Goal: Task Accomplishment & Management: Use online tool/utility

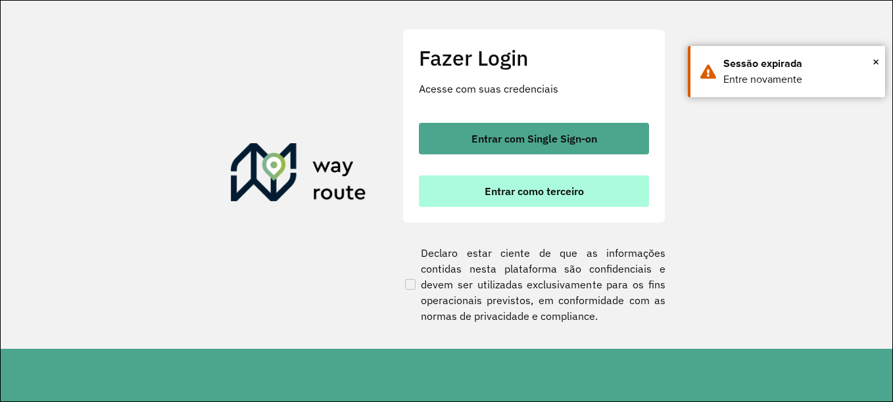
click at [569, 195] on span "Entrar como terceiro" at bounding box center [534, 191] width 99 height 11
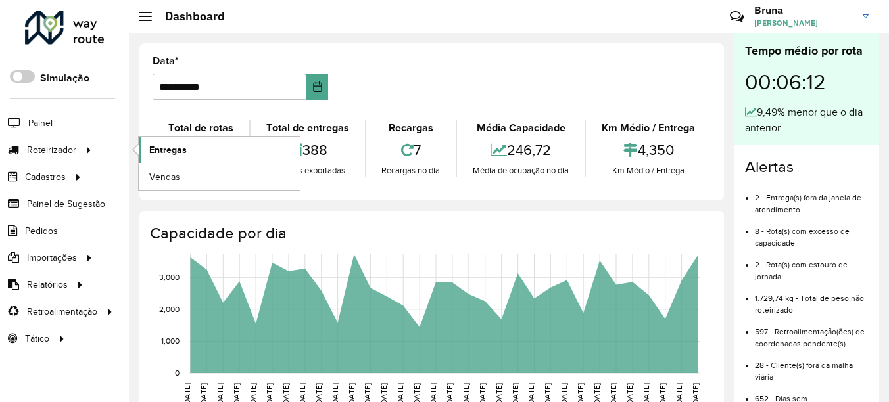
click at [155, 153] on span "Entregas" at bounding box center [167, 150] width 37 height 14
click at [706, 263] on icon "01/07/2025 01/07/2025 02/07/2025 02/07/2025 03/07/2025 03/07/2025 04/07/2025 04…" at bounding box center [419, 346] width 581 height 197
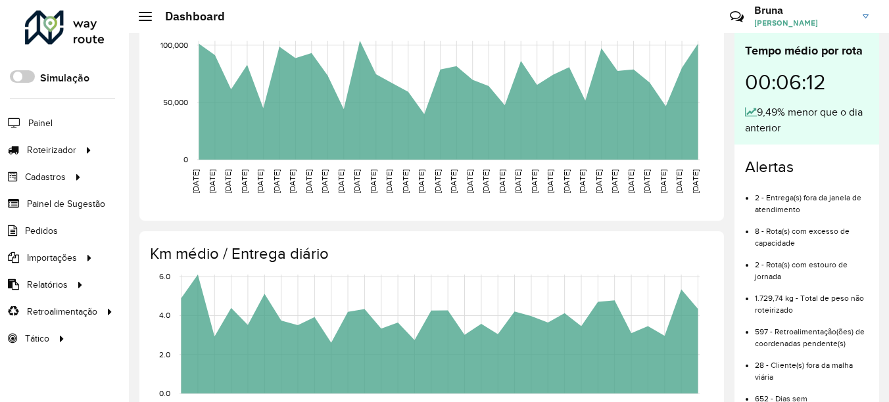
scroll to position [511, 0]
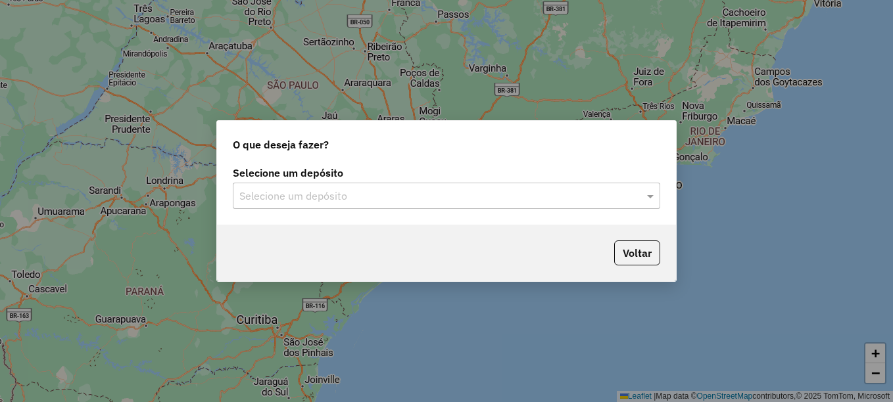
click at [407, 205] on div "Selecione um depósito" at bounding box center [446, 196] width 427 height 26
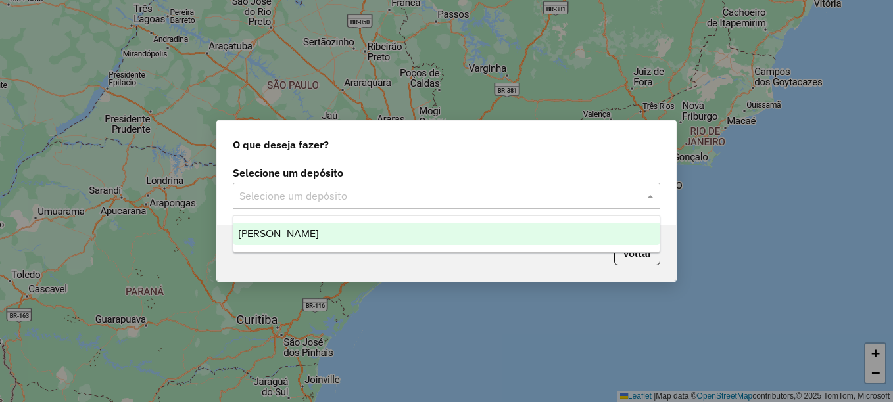
click at [304, 227] on div "Jodibe Arcoverde" at bounding box center [446, 234] width 426 height 22
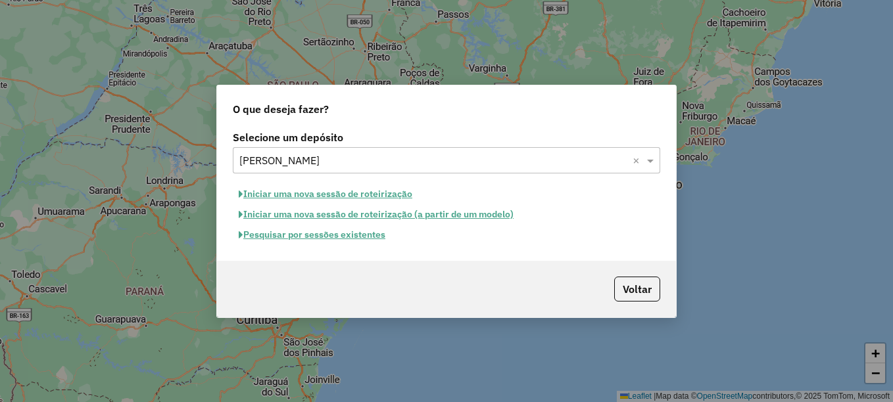
click at [320, 234] on hb-app "Aguarde... Pop-up bloqueado! Seu navegador bloqueou automáticamente a abertura …" at bounding box center [446, 201] width 893 height 402
click at [320, 234] on button "Pesquisar por sessões existentes" at bounding box center [312, 235] width 158 height 20
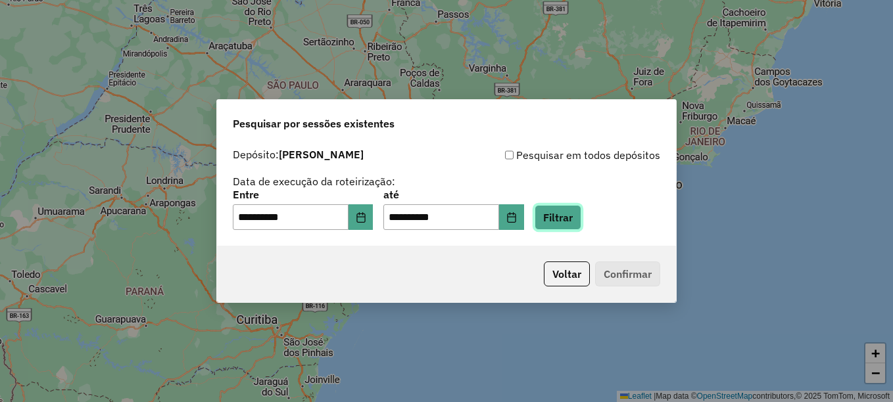
click at [559, 210] on button "Filtrar" at bounding box center [558, 217] width 47 height 25
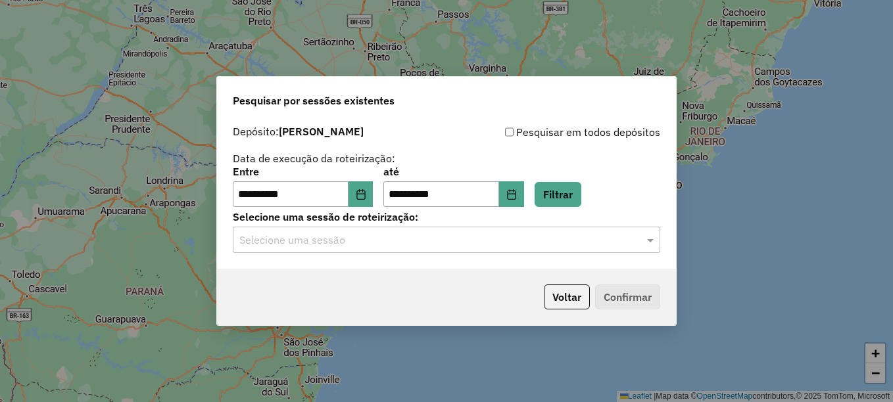
click at [393, 237] on hb-app "**********" at bounding box center [446, 201] width 893 height 402
click at [377, 245] on input "text" at bounding box center [433, 241] width 388 height 16
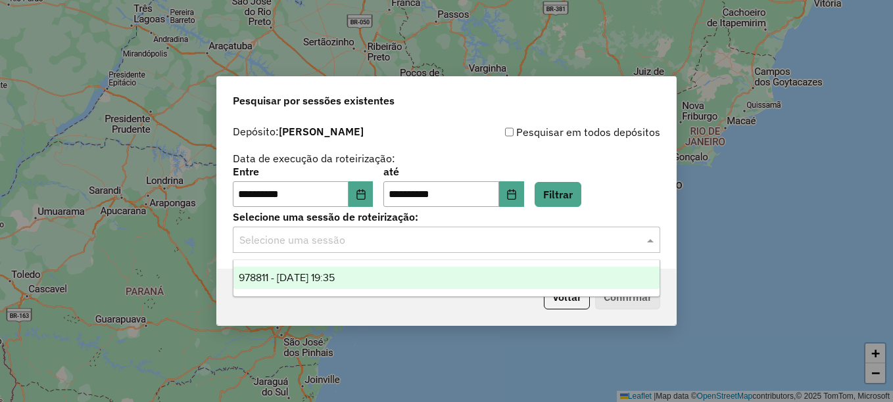
click at [337, 285] on div "978811 - 13/08/2025 19:35" at bounding box center [446, 278] width 426 height 22
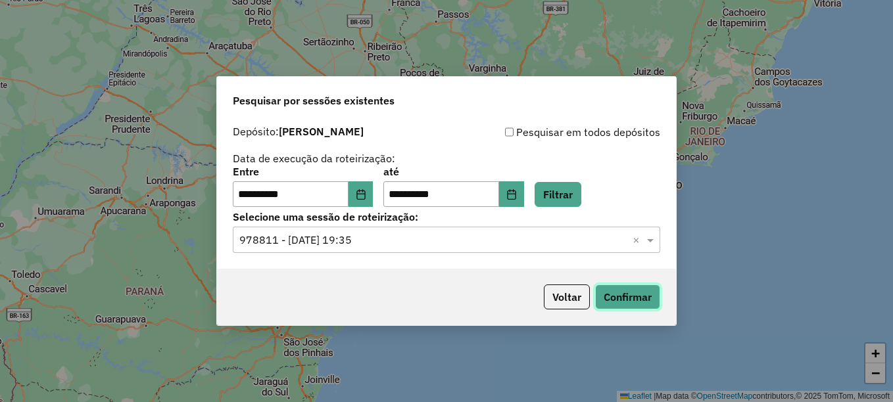
click at [630, 295] on button "Confirmar" at bounding box center [627, 297] width 65 height 25
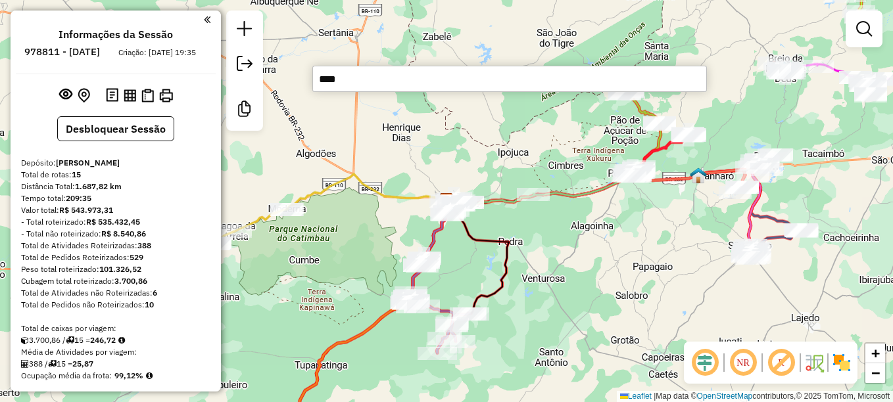
drag, startPoint x: 388, startPoint y: 81, endPoint x: 230, endPoint y: 82, distance: 157.8
click at [230, 82] on hb-router-mapa "Informações da Sessão 978811 - 13/08/2025 Criação: 12/08/2025 19:35 Desbloquear…" at bounding box center [446, 201] width 893 height 402
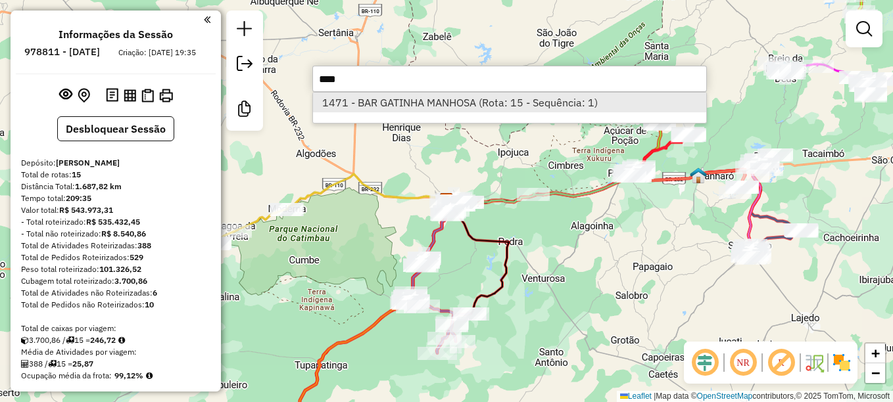
type input "****"
click at [368, 110] on li "1471 - BAR GATINHA MANHOSA (Rota: 15 - Sequência: 1)" at bounding box center [509, 103] width 393 height 20
select select "**********"
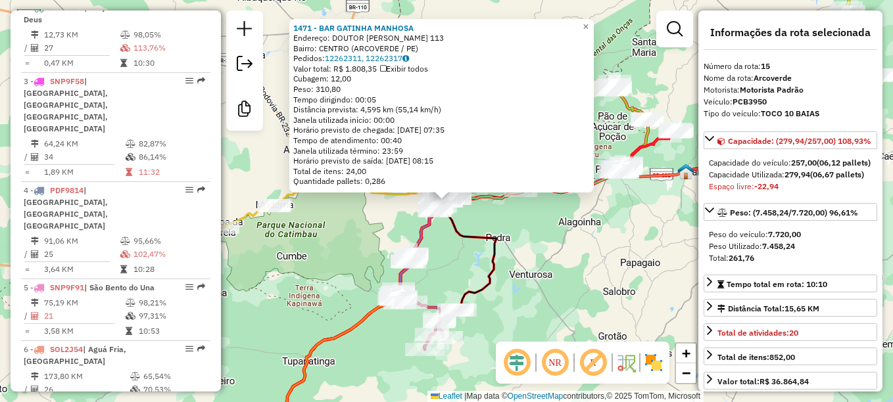
scroll to position [1397, 0]
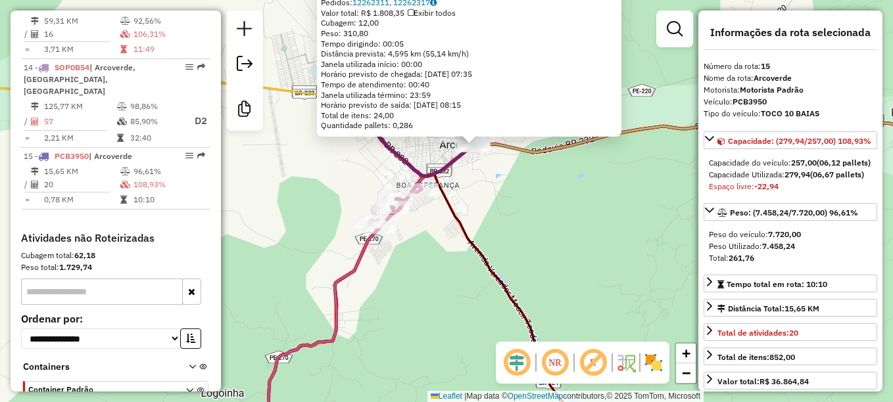
drag, startPoint x: 448, startPoint y: 191, endPoint x: 466, endPoint y: 232, distance: 45.3
click at [466, 232] on icon at bounding box center [617, 285] width 511 height 343
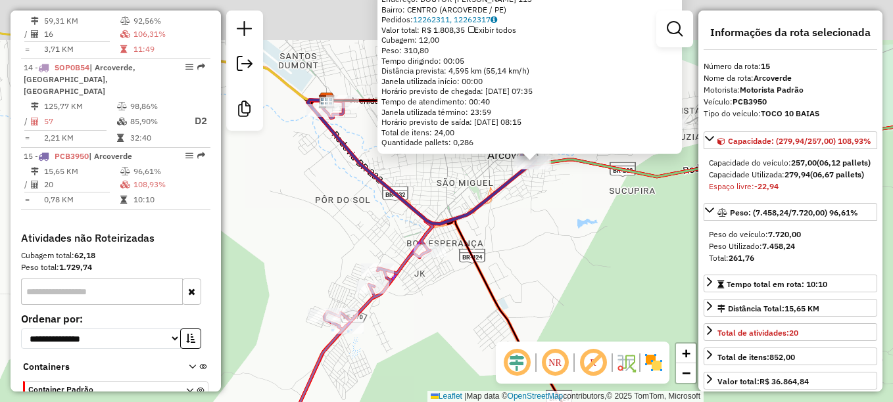
drag, startPoint x: 473, startPoint y: 191, endPoint x: 500, endPoint y: 245, distance: 60.3
click at [500, 245] on div "1471 - BAR GATINHA MANHOSA Endereço: DOUTOR MARIO MELOO 113 Bairro: CENTRO (ARC…" at bounding box center [446, 201] width 893 height 402
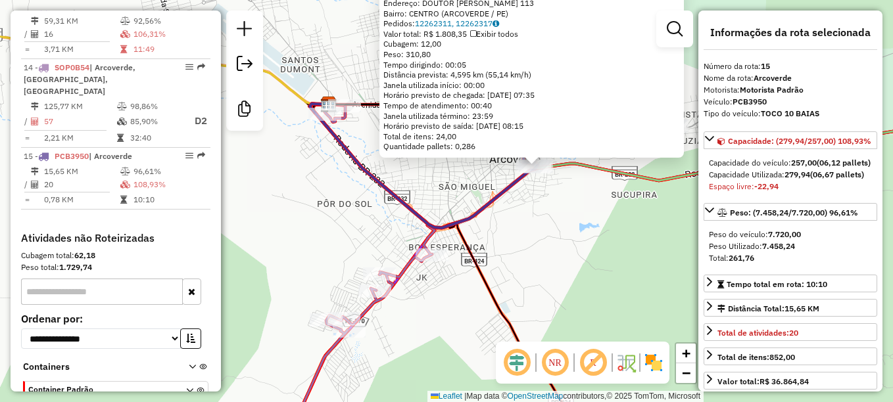
click at [558, 195] on div "1471 - BAR GATINHA MANHOSA Endereço: DOUTOR MARIO MELOO 113 Bairro: CENTRO (ARC…" at bounding box center [446, 201] width 893 height 402
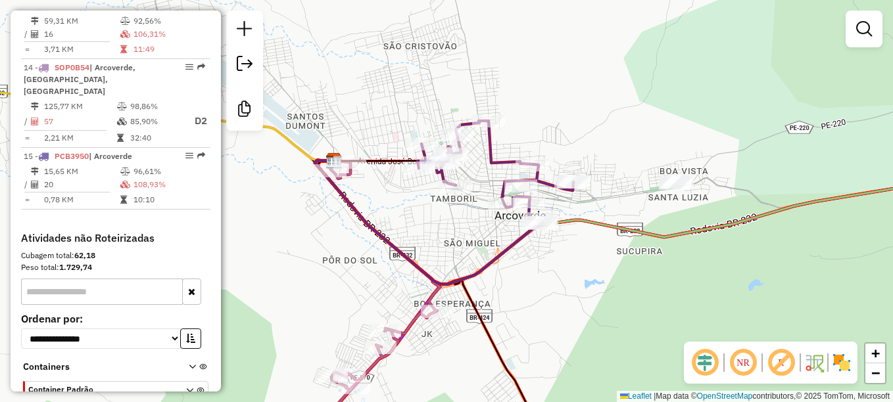
drag, startPoint x: 563, startPoint y: 252, endPoint x: 557, endPoint y: 206, distance: 47.1
click at [566, 273] on div "1471 - BAR GATINHA MANHOSA Endereço: DOUTOR MARIO MELOO 113 Bairro: CENTRO (ARC…" at bounding box center [446, 201] width 893 height 402
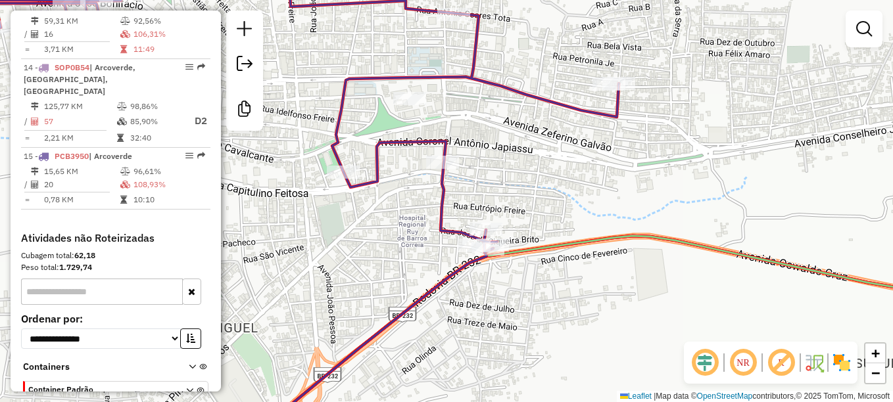
drag, startPoint x: 542, startPoint y: 224, endPoint x: 576, endPoint y: 167, distance: 65.7
click at [576, 167] on div "Janela de atendimento Grade de atendimento Capacidade Transportadoras Veículos …" at bounding box center [446, 201] width 893 height 402
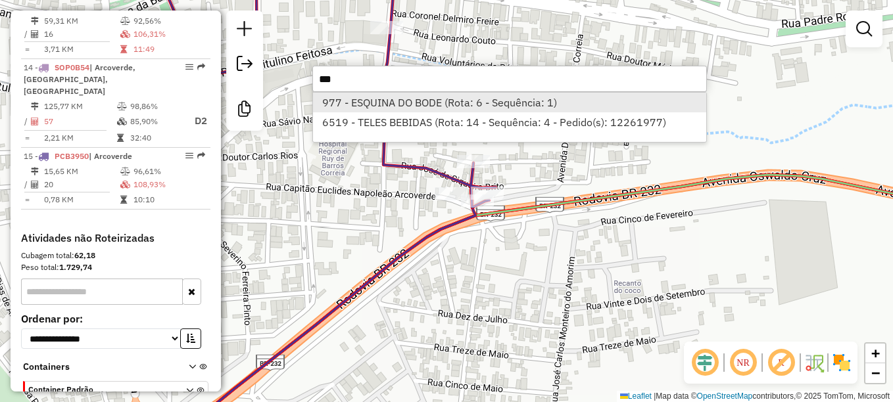
type input "***"
click at [487, 107] on li "977 - ESQUINA DO BODE (Rota: 6 - Sequência: 1)" at bounding box center [509, 103] width 393 height 20
select select "**********"
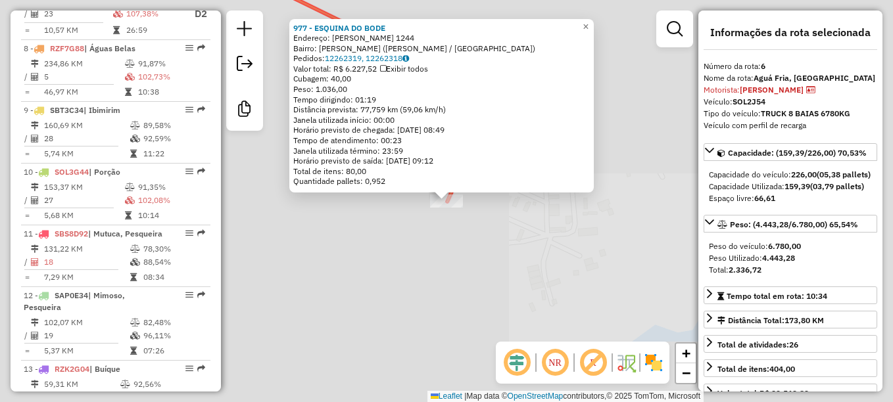
scroll to position [878, 0]
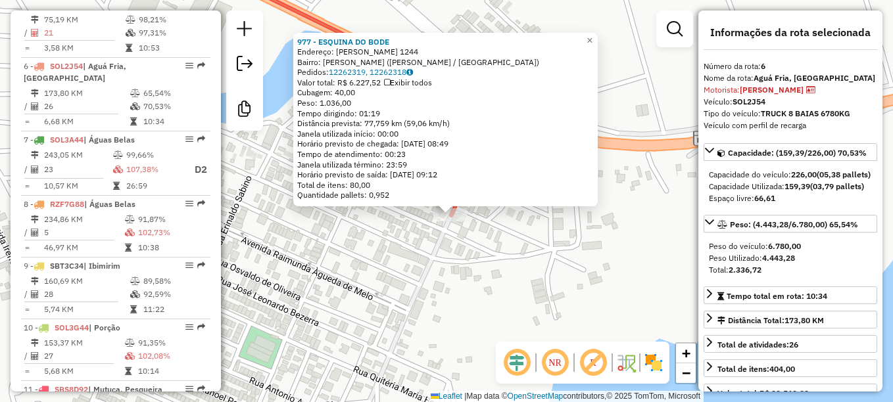
drag, startPoint x: 529, startPoint y: 236, endPoint x: 557, endPoint y: 275, distance: 48.2
click at [557, 275] on div "977 - ESQUINA DO BODE Endereço: ERENILTON BEZERRA DOS SANTOS 1244 Bairro: JOSE …" at bounding box center [446, 201] width 893 height 402
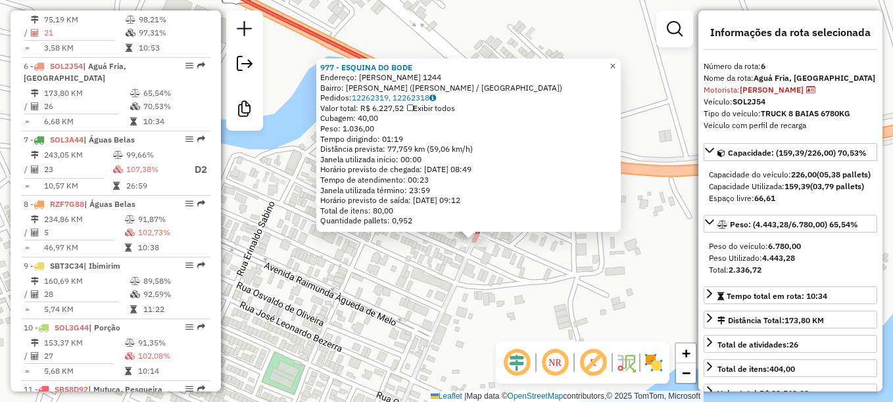
click at [615, 60] on span "×" at bounding box center [612, 65] width 6 height 11
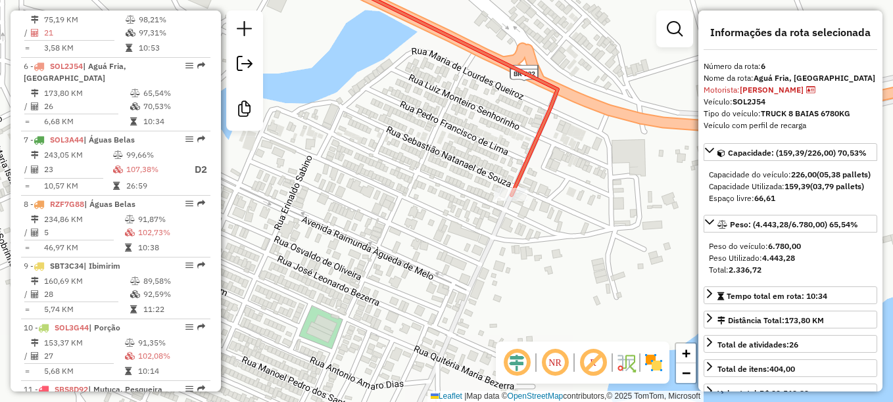
drag, startPoint x: 589, startPoint y: 200, endPoint x: 627, endPoint y: 152, distance: 61.3
click at [627, 152] on div "Janela de atendimento Grade de atendimento Capacidade Transportadoras Veículos …" at bounding box center [446, 201] width 893 height 402
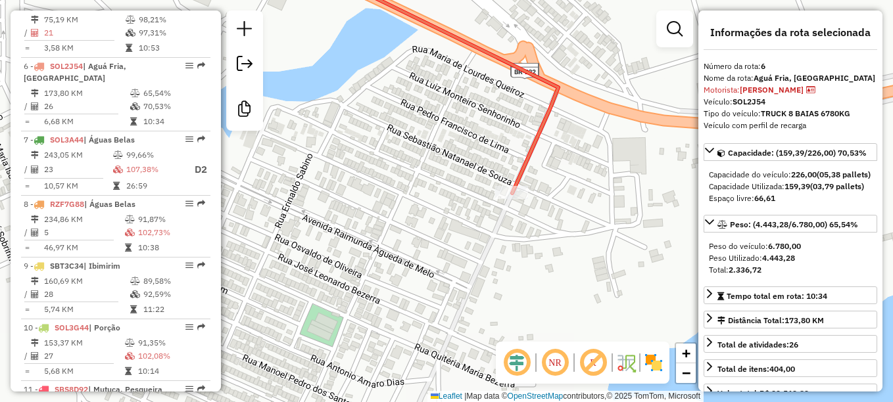
click at [502, 238] on div "Janela de atendimento Grade de atendimento Capacidade Transportadoras Veículos …" at bounding box center [446, 201] width 893 height 402
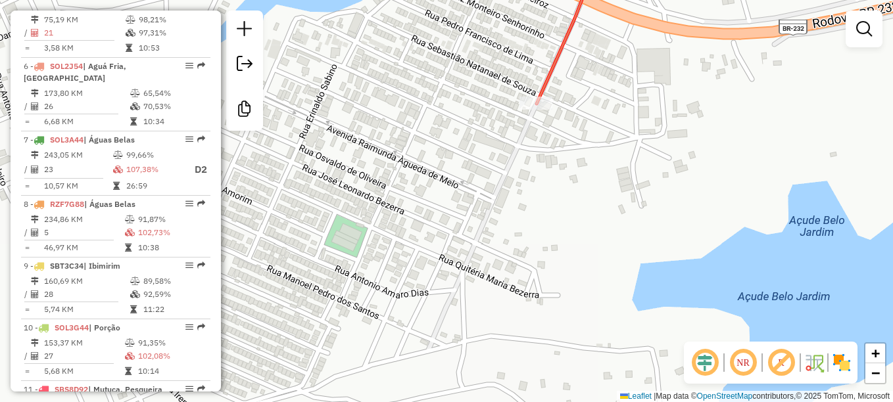
drag, startPoint x: 570, startPoint y: 242, endPoint x: 594, endPoint y: 153, distance: 91.9
click at [594, 153] on div "Janela de atendimento Grade de atendimento Capacidade Transportadoras Veículos …" at bounding box center [446, 201] width 893 height 402
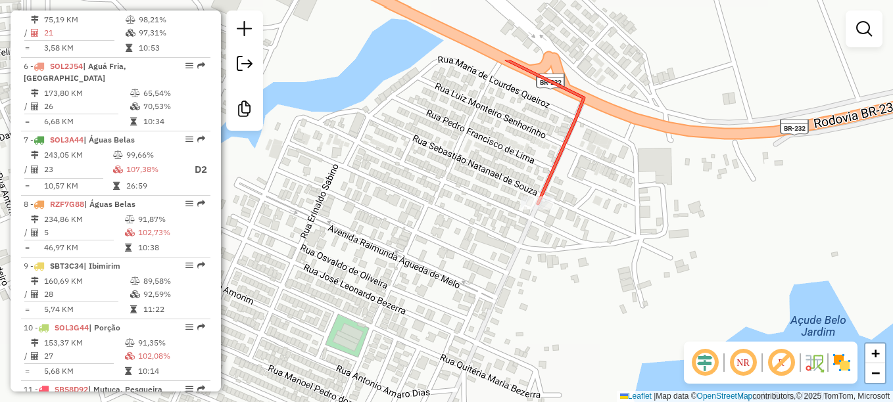
drag, startPoint x: 596, startPoint y: 155, endPoint x: 598, endPoint y: 255, distance: 99.9
click at [598, 255] on div "Janela de atendimento Grade de atendimento Capacidade Transportadoras Veículos …" at bounding box center [446, 201] width 893 height 402
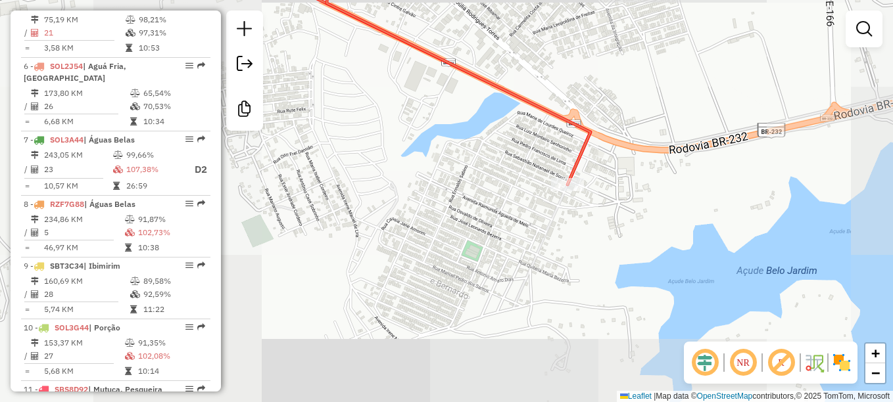
drag, startPoint x: 616, startPoint y: 211, endPoint x: 612, endPoint y: 197, distance: 15.0
click at [612, 197] on div "Janela de atendimento Grade de atendimento Capacidade Transportadoras Veículos …" at bounding box center [446, 201] width 893 height 402
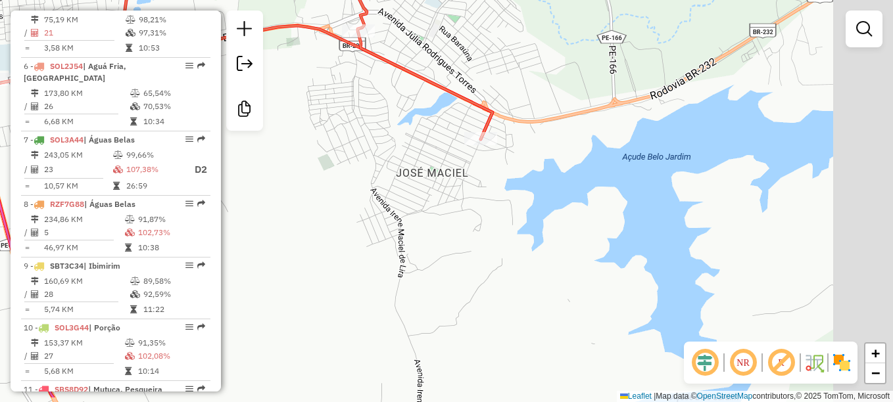
drag, startPoint x: 625, startPoint y: 229, endPoint x: 519, endPoint y: 185, distance: 115.5
click at [519, 185] on div "Janela de atendimento Grade de atendimento Capacidade Transportadoras Veículos …" at bounding box center [446, 201] width 893 height 402
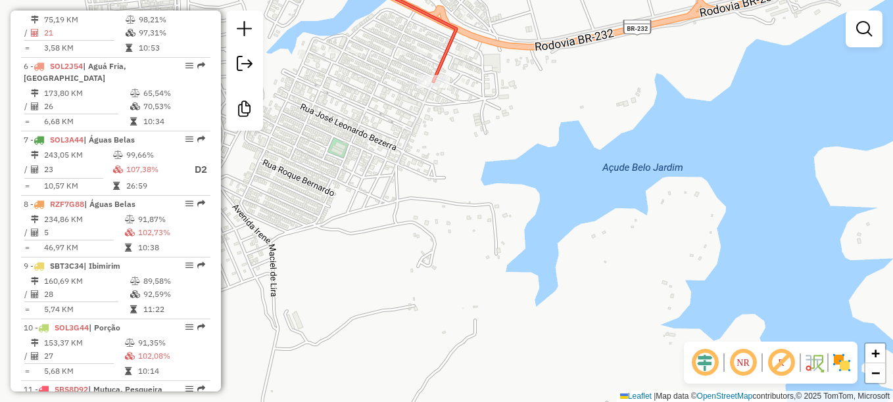
drag, startPoint x: 497, startPoint y: 116, endPoint x: 551, endPoint y: 201, distance: 101.1
click at [551, 201] on div "Janela de atendimento Grade de atendimento Capacidade Transportadoras Veículos …" at bounding box center [446, 201] width 893 height 402
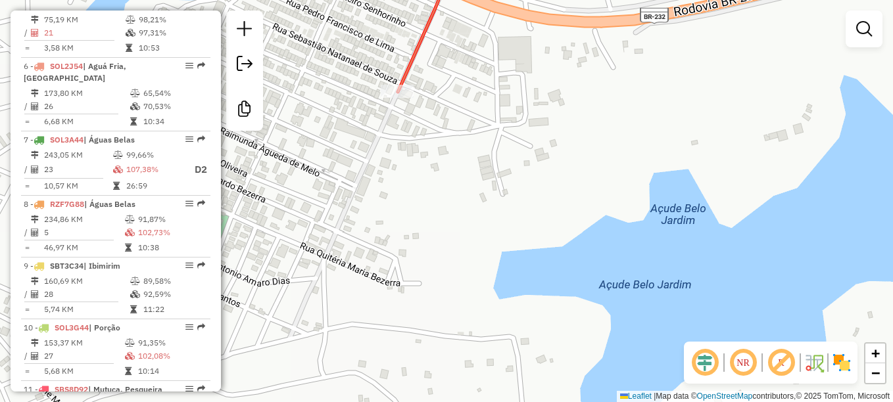
drag, startPoint x: 534, startPoint y: 122, endPoint x: 801, endPoint y: 267, distance: 303.6
click at [800, 266] on div "Janela de atendimento Grade de atendimento Capacidade Transportadoras Veículos …" at bounding box center [446, 201] width 893 height 402
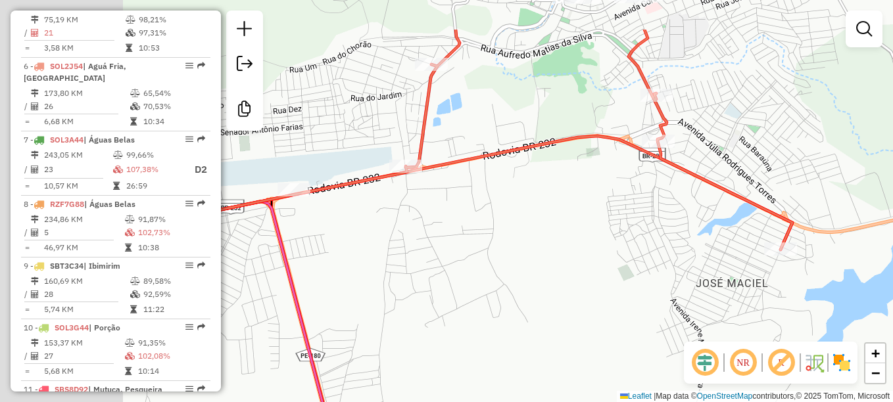
drag, startPoint x: 445, startPoint y: 141, endPoint x: 705, endPoint y: 210, distance: 268.9
click at [705, 210] on div "Janela de atendimento Grade de atendimento Capacidade Transportadoras Veículos …" at bounding box center [446, 201] width 893 height 402
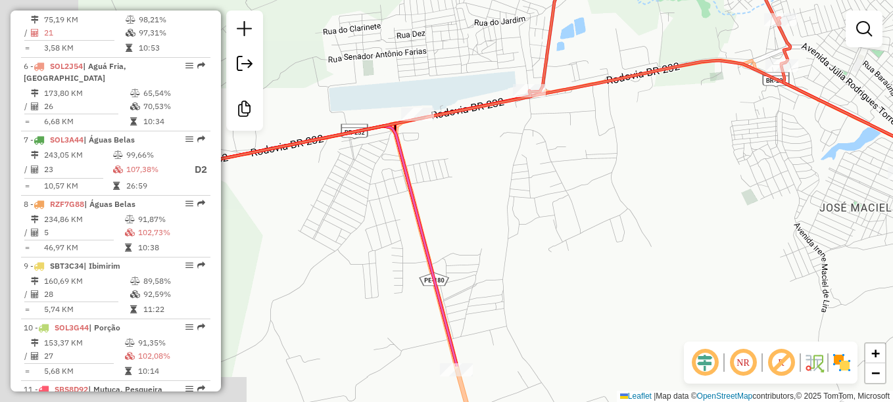
drag, startPoint x: 435, startPoint y: 199, endPoint x: 556, endPoint y: 137, distance: 135.8
click at [556, 137] on div "Janela de atendimento Grade de atendimento Capacidade Transportadoras Veículos …" at bounding box center [446, 201] width 893 height 402
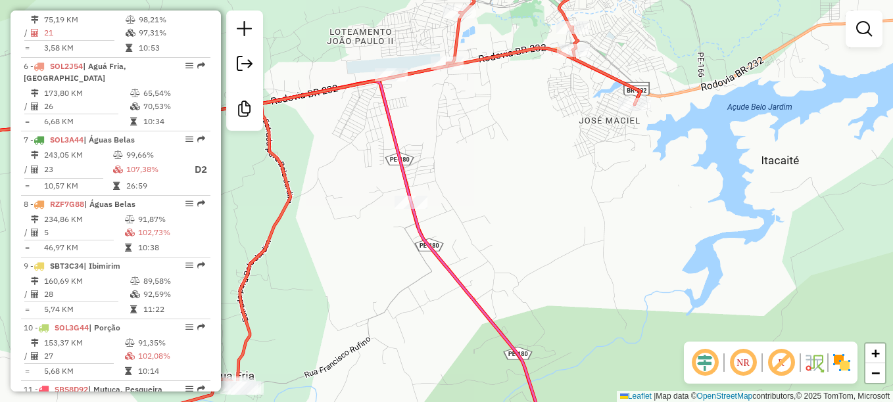
drag, startPoint x: 596, startPoint y: 121, endPoint x: 626, endPoint y: 258, distance: 140.6
click at [626, 260] on div "Janela de atendimento Grade de atendimento Capacidade Transportadoras Veículos …" at bounding box center [446, 201] width 893 height 402
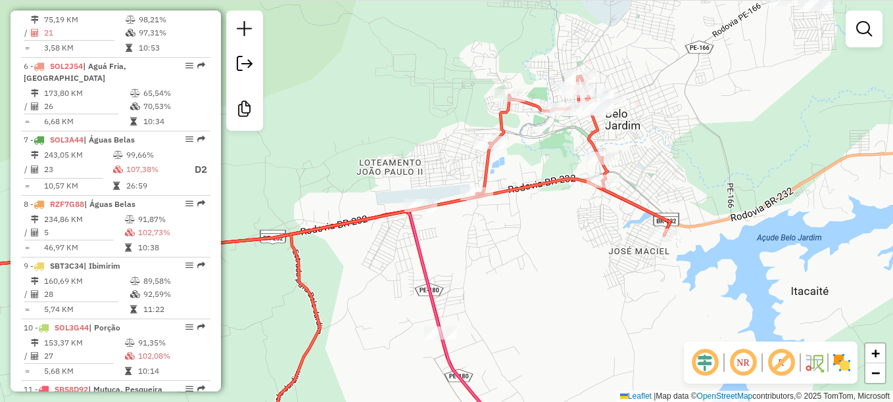
drag, startPoint x: 568, startPoint y: 214, endPoint x: 568, endPoint y: 231, distance: 17.1
click at [568, 231] on div "Janela de atendimento Grade de atendimento Capacidade Transportadoras Veículos …" at bounding box center [446, 201] width 893 height 402
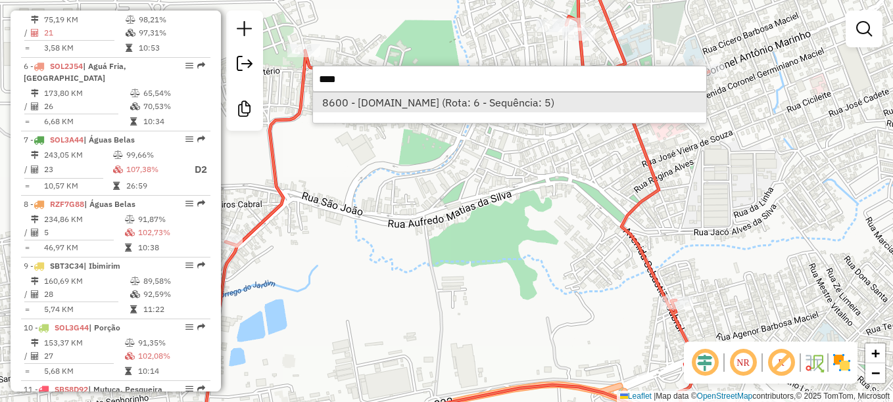
type input "****"
click at [492, 105] on li "8600 - CHOPP.COM (Rota: 6 - Sequência: 5)" at bounding box center [509, 103] width 393 height 20
select select "**********"
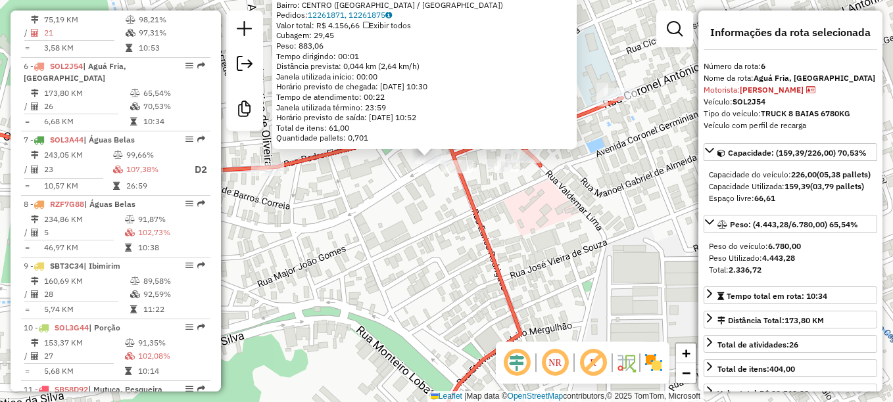
drag, startPoint x: 540, startPoint y: 215, endPoint x: 502, endPoint y: 158, distance: 68.2
click at [502, 158] on div "8600 - CHOPP.COM Endereço: SIQUEIRA CAMPOS 320 Bairro: CENTRO (BELO JARDIM / PE…" at bounding box center [446, 201] width 893 height 402
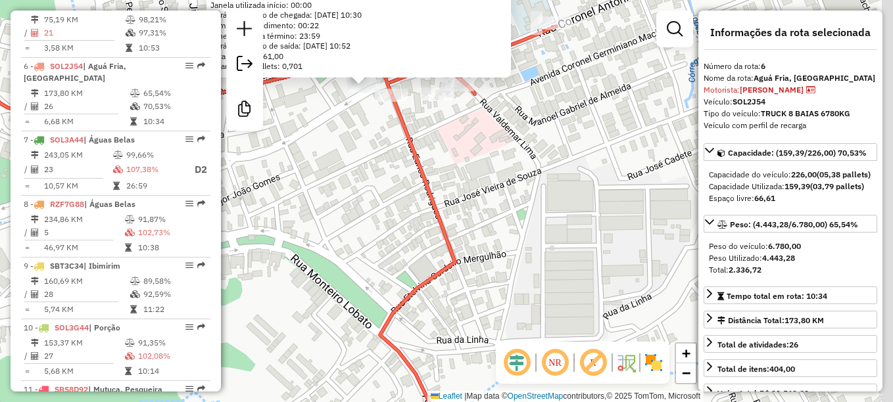
drag, startPoint x: 492, startPoint y: 202, endPoint x: 456, endPoint y: 170, distance: 48.0
click at [456, 170] on div "8600 - CHOPP.COM Endereço: SIQUEIRA CAMPOS 320 Bairro: CENTRO (BELO JARDIM / PE…" at bounding box center [446, 201] width 893 height 402
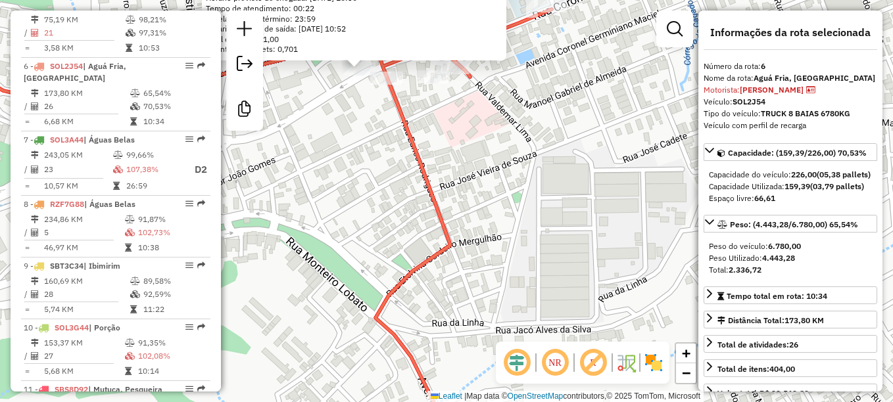
drag, startPoint x: 508, startPoint y: 166, endPoint x: 424, endPoint y: 156, distance: 84.0
click at [424, 156] on div "8600 - CHOPP.COM Endereço: SIQUEIRA CAMPOS 320 Bairro: CENTRO (BELO JARDIM / PE…" at bounding box center [446, 201] width 893 height 402
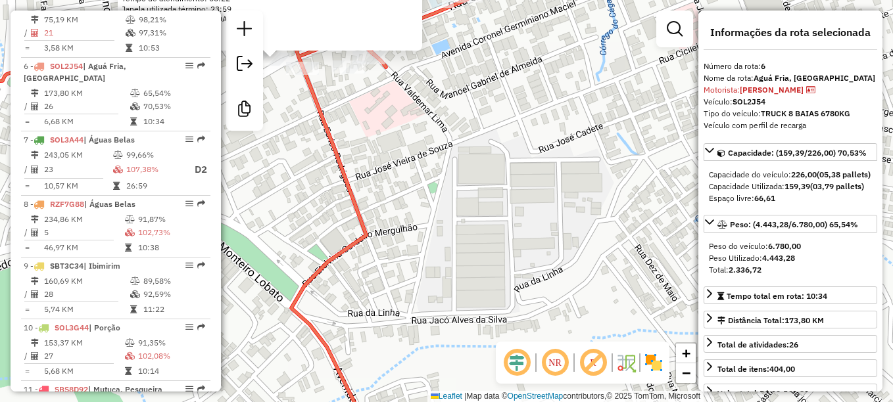
drag, startPoint x: 502, startPoint y: 164, endPoint x: 502, endPoint y: 156, distance: 7.9
click at [502, 156] on div "8600 - CHOPP.COM Endereço: SIQUEIRA CAMPOS 320 Bairro: CENTRO (BELO JARDIM / PE…" at bounding box center [446, 201] width 893 height 402
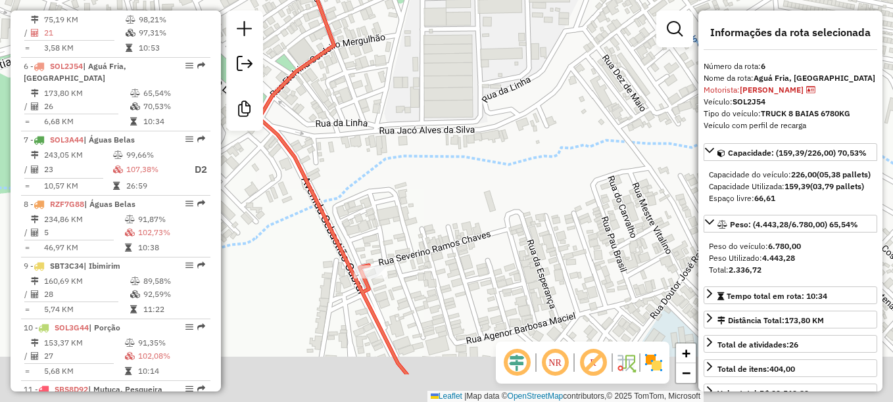
drag, startPoint x: 511, startPoint y: 174, endPoint x: 501, endPoint y: 132, distance: 42.7
click at [501, 128] on div "8600 - CHOPP.COM Endereço: SIQUEIRA CAMPOS 320 Bairro: CENTRO (BELO JARDIM / PE…" at bounding box center [446, 201] width 893 height 402
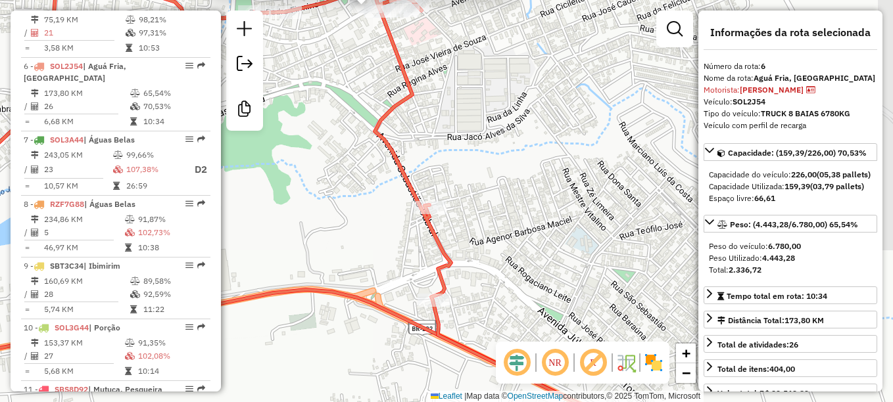
drag, startPoint x: 508, startPoint y: 269, endPoint x: 506, endPoint y: 150, distance: 119.0
click at [506, 150] on div "8600 - CHOPP.COM Endereço: SIQUEIRA CAMPOS 320 Bairro: CENTRO (BELO JARDIM / PE…" at bounding box center [446, 201] width 893 height 402
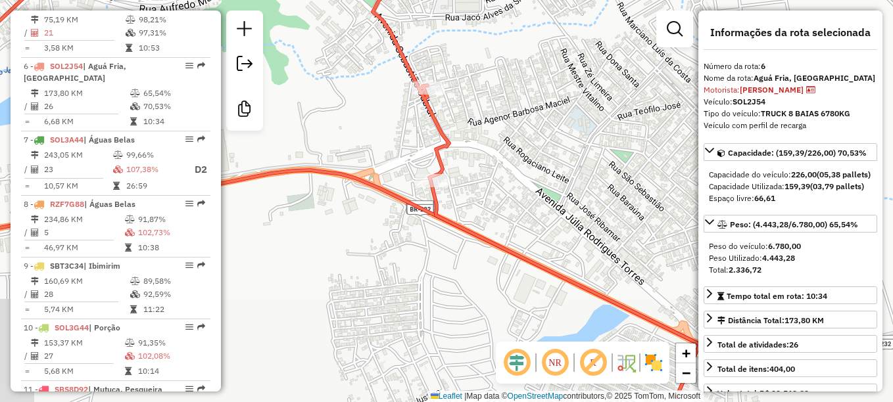
drag, startPoint x: 506, startPoint y: 227, endPoint x: 505, endPoint y: 131, distance: 96.7
click at [505, 131] on div "8600 - CHOPP.COM Endereço: SIQUEIRA CAMPOS 320 Bairro: CENTRO (BELO JARDIM / PE…" at bounding box center [446, 201] width 893 height 402
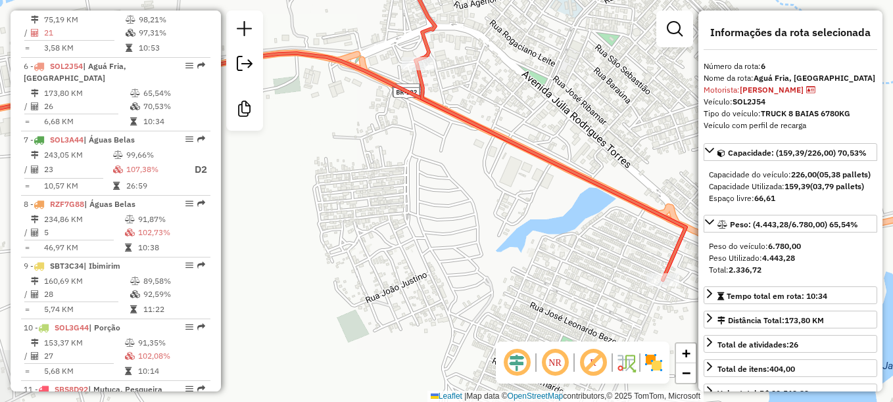
drag, startPoint x: 523, startPoint y: 241, endPoint x: 428, endPoint y: 176, distance: 115.3
click at [428, 176] on div "8600 - CHOPP.COM Endereço: SIQUEIRA CAMPOS 320 Bairro: CENTRO (BELO JARDIM / PE…" at bounding box center [446, 201] width 893 height 402
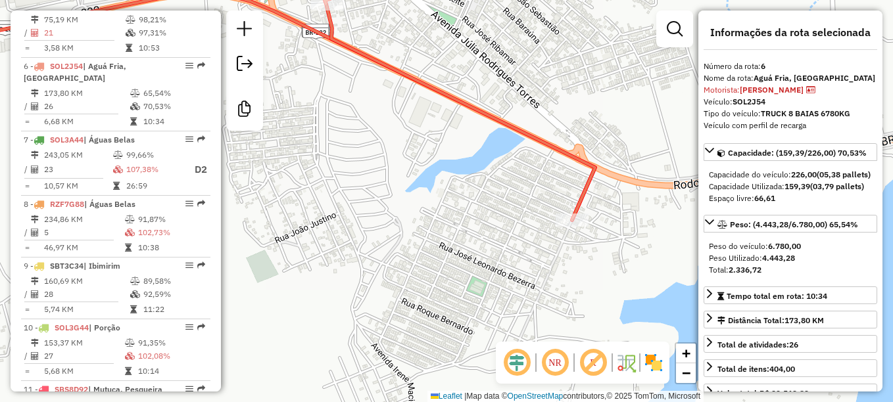
drag, startPoint x: 364, startPoint y: 116, endPoint x: 421, endPoint y: 199, distance: 100.7
click at [421, 199] on div "8600 - CHOPP.COM Endereço: SIQUEIRA CAMPOS 320 Bairro: CENTRO (BELO JARDIM / PE…" at bounding box center [446, 201] width 893 height 402
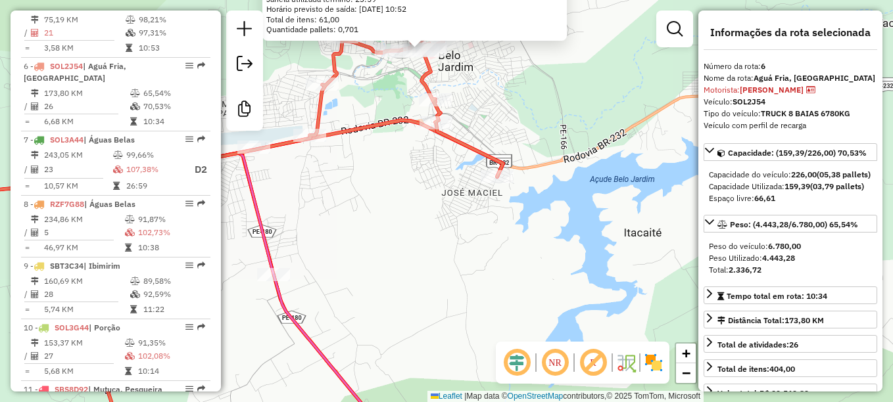
drag, startPoint x: 464, startPoint y: 89, endPoint x: 476, endPoint y: 133, distance: 45.6
click at [476, 133] on div "8600 - CHOPP.COM Endereço: SIQUEIRA CAMPOS 320 Bairro: CENTRO (BELO JARDIM / PE…" at bounding box center [446, 201] width 893 height 402
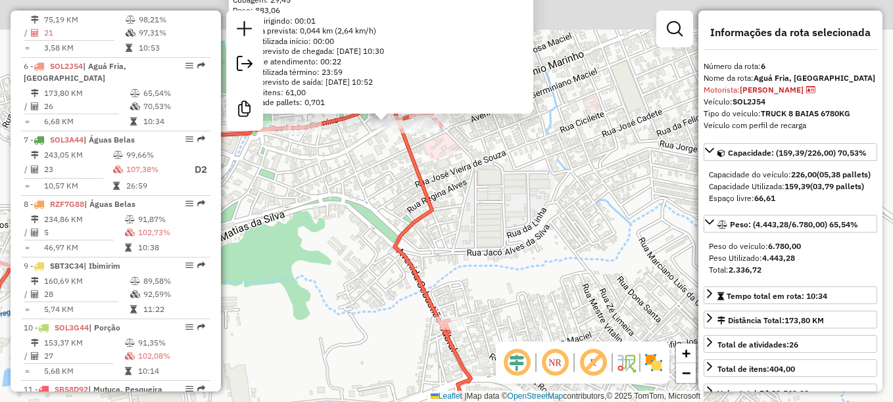
drag, startPoint x: 435, startPoint y: 29, endPoint x: 477, endPoint y: 155, distance: 133.1
click at [477, 155] on div "8600 - CHOPP.COM Endereço: SIQUEIRA CAMPOS 320 Bairro: CENTRO (BELO JARDIM / PE…" at bounding box center [446, 201] width 893 height 402
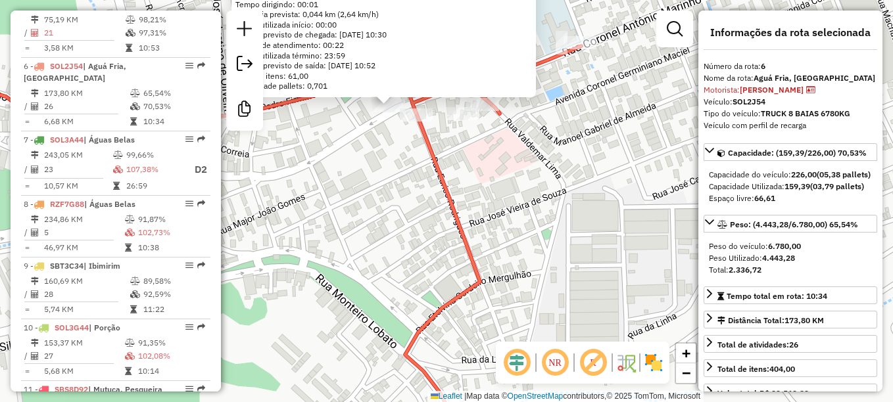
drag, startPoint x: 380, startPoint y: 136, endPoint x: 384, endPoint y: 173, distance: 37.0
click at [384, 173] on div "8600 - CHOPP.COM Endereço: SIQUEIRA CAMPOS 320 Bairro: CENTRO (BELO JARDIM / PE…" at bounding box center [446, 201] width 893 height 402
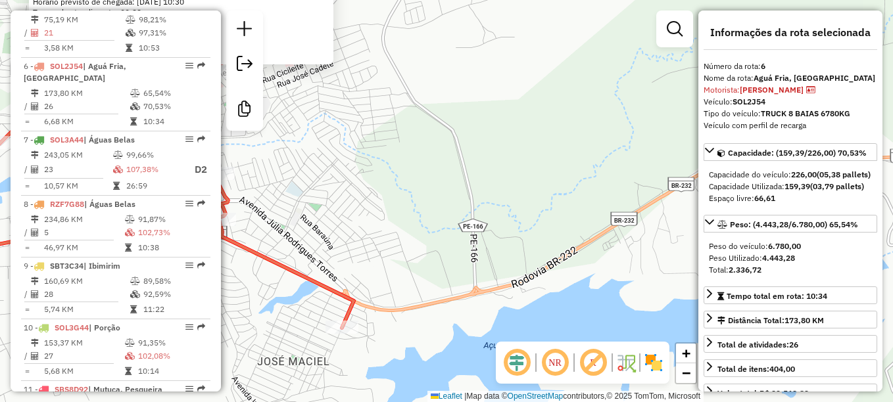
drag, startPoint x: 513, startPoint y: 231, endPoint x: 529, endPoint y: 162, distance: 70.3
click at [526, 173] on div "8600 - CHOPP.COM Endereço: SIQUEIRA CAMPOS 320 Bairro: CENTRO (BELO JARDIM / PE…" at bounding box center [446, 201] width 893 height 402
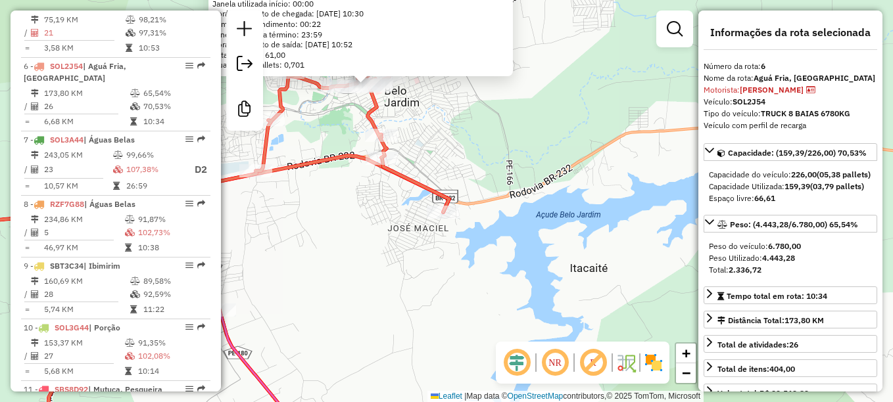
drag, startPoint x: 521, startPoint y: 229, endPoint x: 556, endPoint y: 147, distance: 89.6
click at [556, 147] on div "8600 - CHOPP.COM Endereço: SIQUEIRA CAMPOS 320 Bairro: CENTRO (BELO JARDIM / PE…" at bounding box center [446, 201] width 893 height 402
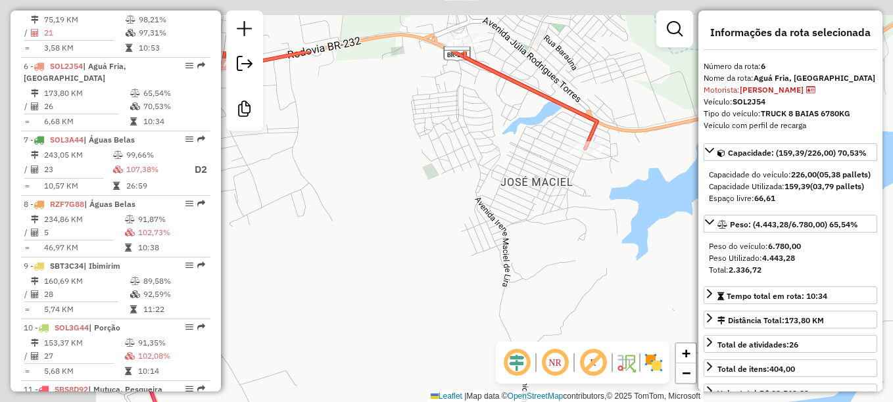
drag, startPoint x: 346, startPoint y: 124, endPoint x: 494, endPoint y: 205, distance: 168.9
click at [494, 205] on div "8600 - CHOPP.COM Endereço: SIQUEIRA CAMPOS 320 Bairro: CENTRO (BELO JARDIM / PE…" at bounding box center [446, 201] width 893 height 402
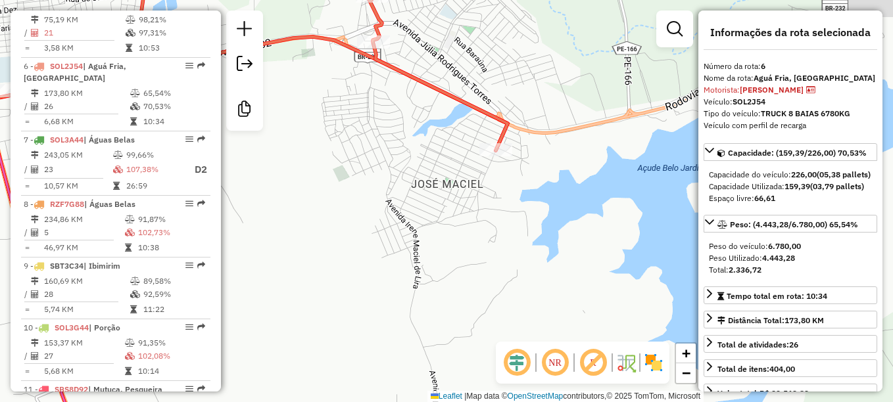
drag, startPoint x: 536, startPoint y: 197, endPoint x: 460, endPoint y: 186, distance: 77.7
click at [446, 199] on div "8600 - CHOPP.COM Endereço: SIQUEIRA CAMPOS 320 Bairro: CENTRO (BELO JARDIM / PE…" at bounding box center [446, 201] width 893 height 402
click at [493, 206] on div "8600 - CHOPP.COM Endereço: SIQUEIRA CAMPOS 320 Bairro: CENTRO (BELO JARDIM / PE…" at bounding box center [446, 201] width 893 height 402
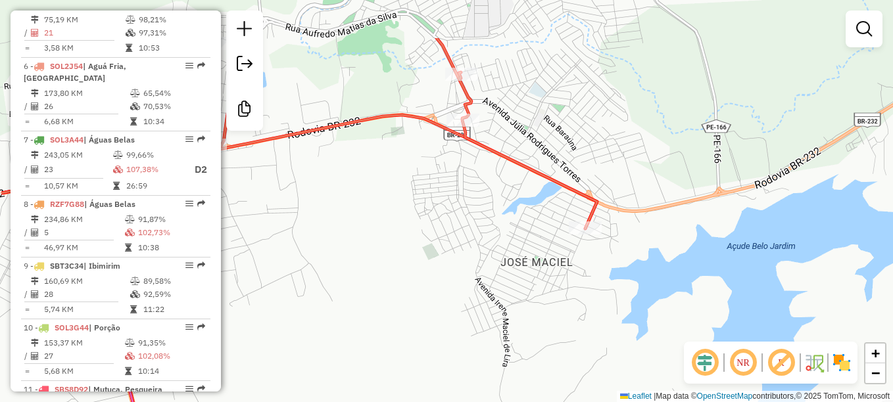
drag, startPoint x: 364, startPoint y: 153, endPoint x: 479, endPoint y: 194, distance: 121.4
click at [481, 238] on div "Janela de atendimento Grade de atendimento Capacidade Transportadoras Veículos …" at bounding box center [446, 201] width 893 height 402
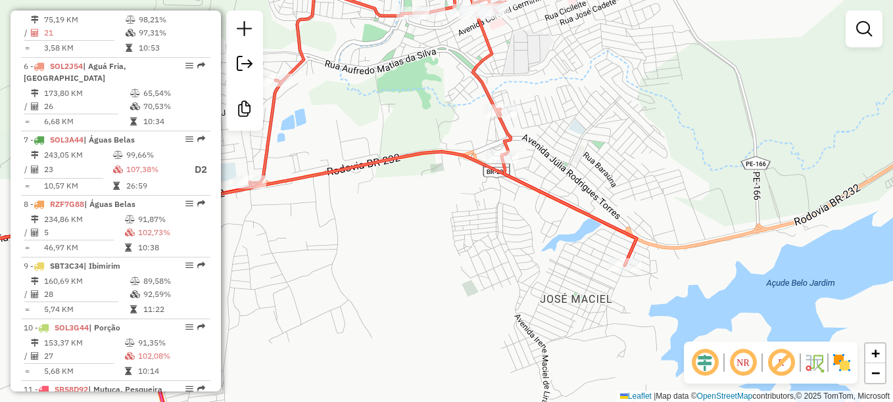
drag, startPoint x: 598, startPoint y: 103, endPoint x: 640, endPoint y: 181, distance: 88.8
click at [640, 187] on div "Janela de atendimento Grade de atendimento Capacidade Transportadoras Veículos …" at bounding box center [446, 201] width 893 height 402
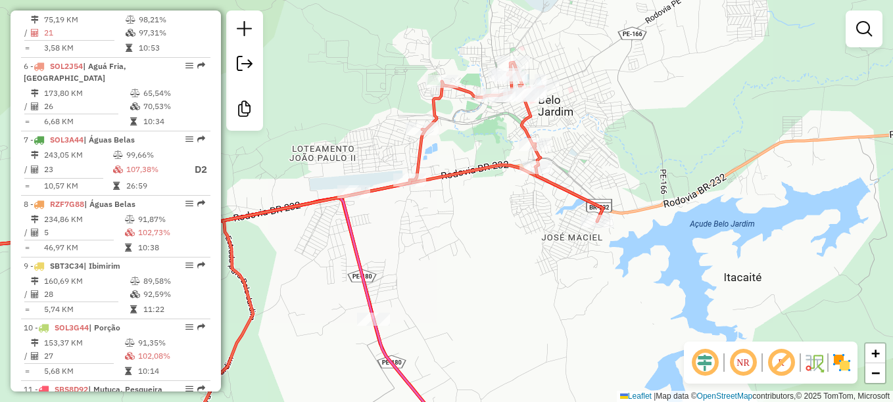
drag, startPoint x: 688, startPoint y: 213, endPoint x: 636, endPoint y: 183, distance: 60.7
click at [636, 183] on div "Janela de atendimento Grade de atendimento Capacidade Transportadoras Veículos …" at bounding box center [446, 201] width 893 height 402
